Goal: Navigation & Orientation: Find specific page/section

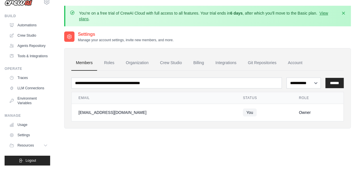
scroll to position [24, 0]
click at [26, 51] on link "Tools & Integrations" at bounding box center [28, 55] width 43 height 9
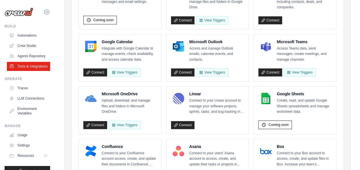
scroll to position [130, 0]
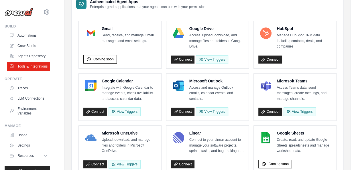
scroll to position [52, 0]
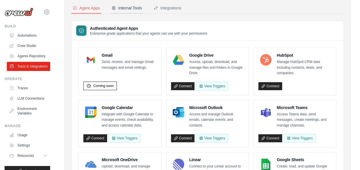
click at [124, 10] on div "Internal Tools" at bounding box center [126, 8] width 31 height 6
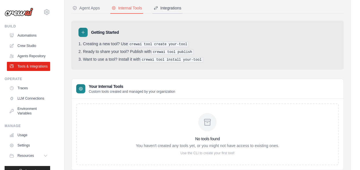
click at [168, 6] on div "Integrations" at bounding box center [167, 8] width 28 height 6
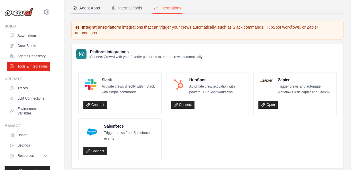
click at [92, 4] on button "Agent Apps" at bounding box center [86, 8] width 30 height 11
